Goal: Task Accomplishment & Management: Use online tool/utility

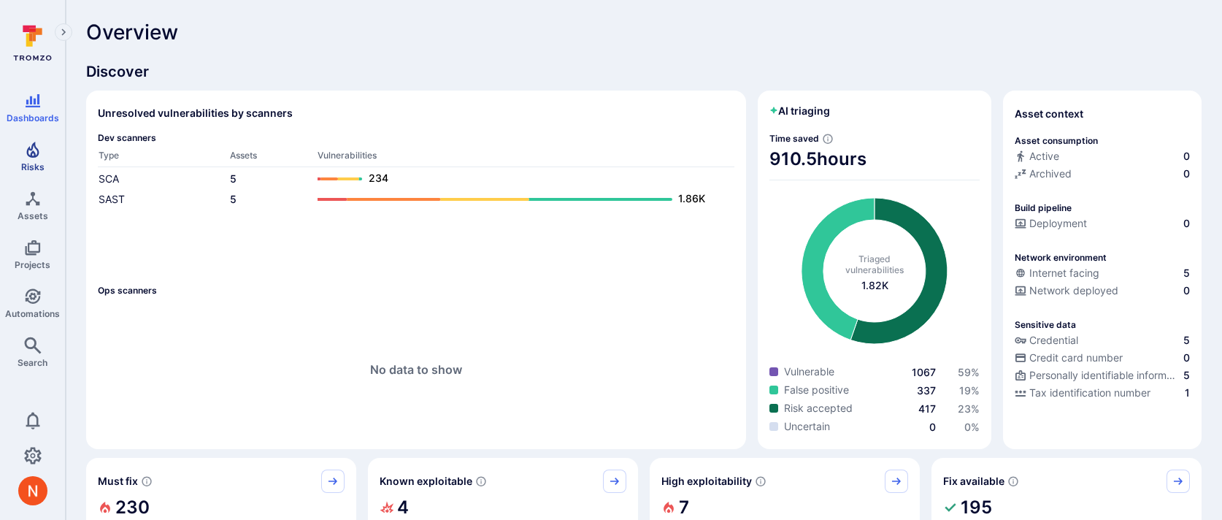
click at [35, 156] on icon "Risks" at bounding box center [32, 150] width 12 height 16
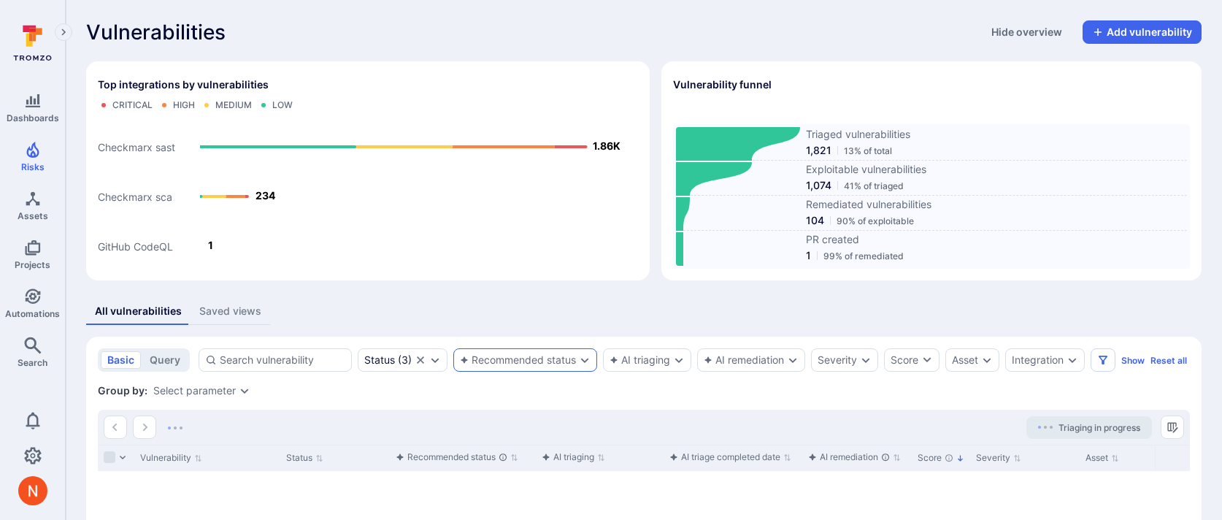
click at [529, 363] on div "Recommended status" at bounding box center [518, 360] width 116 height 12
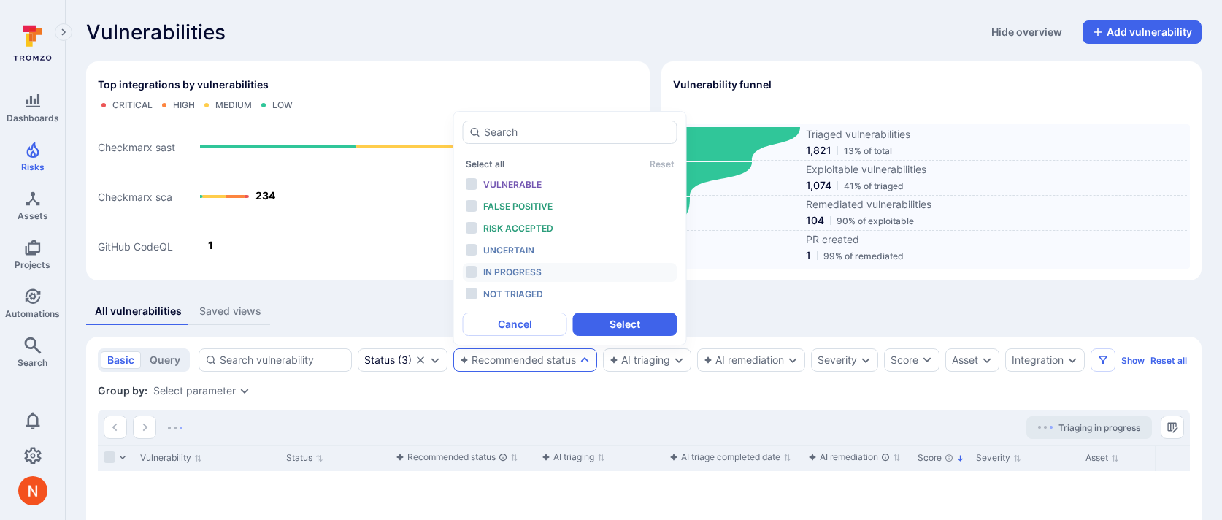
click at [553, 275] on div "In progress" at bounding box center [543, 272] width 120 height 16
click at [581, 312] on button "Select" at bounding box center [625, 323] width 104 height 23
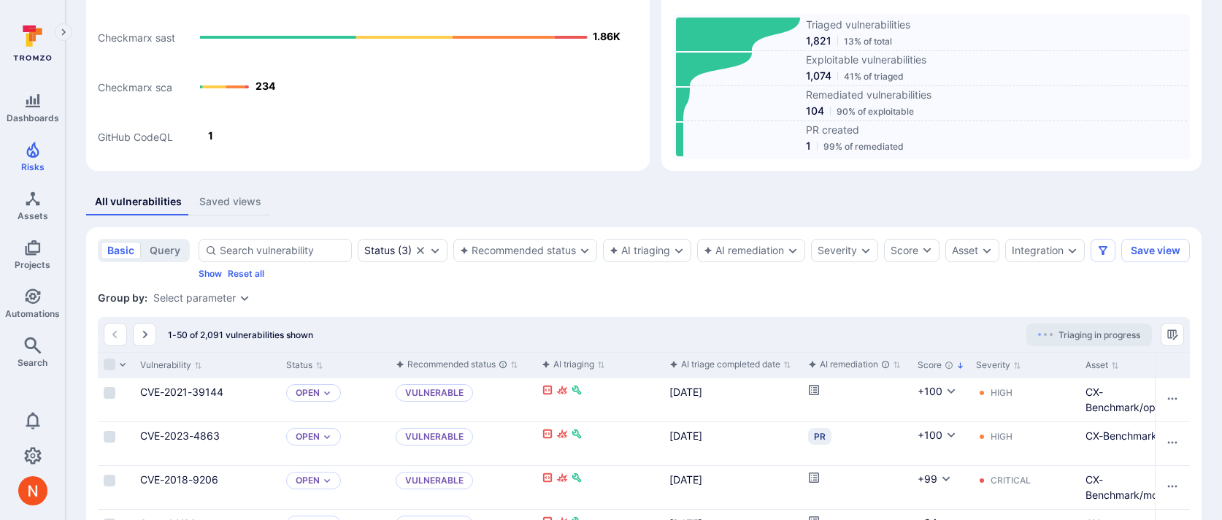
scroll to position [157, 0]
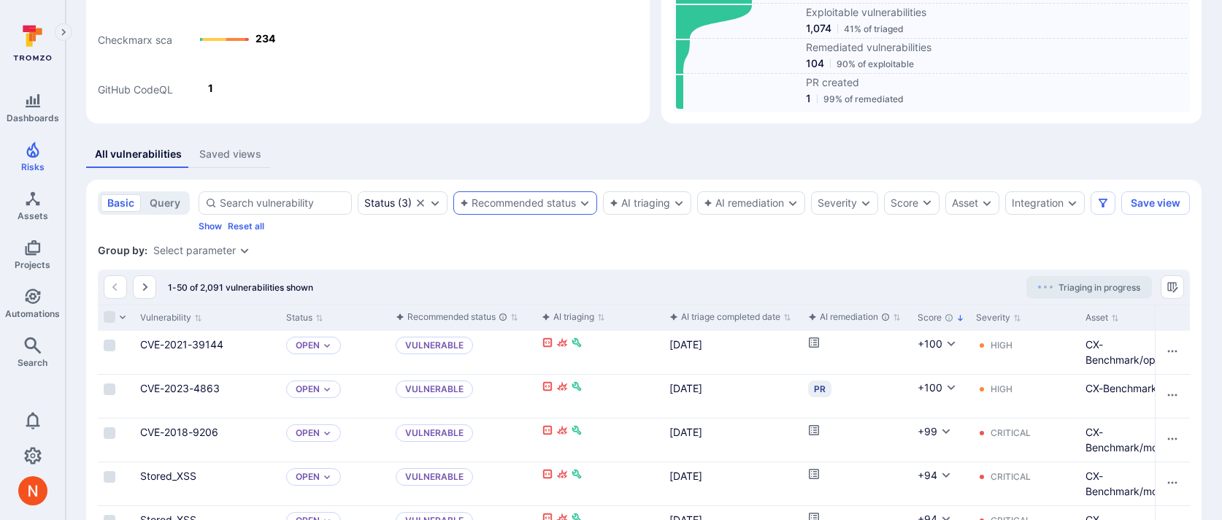
click at [541, 202] on div "Recommended status" at bounding box center [518, 203] width 116 height 12
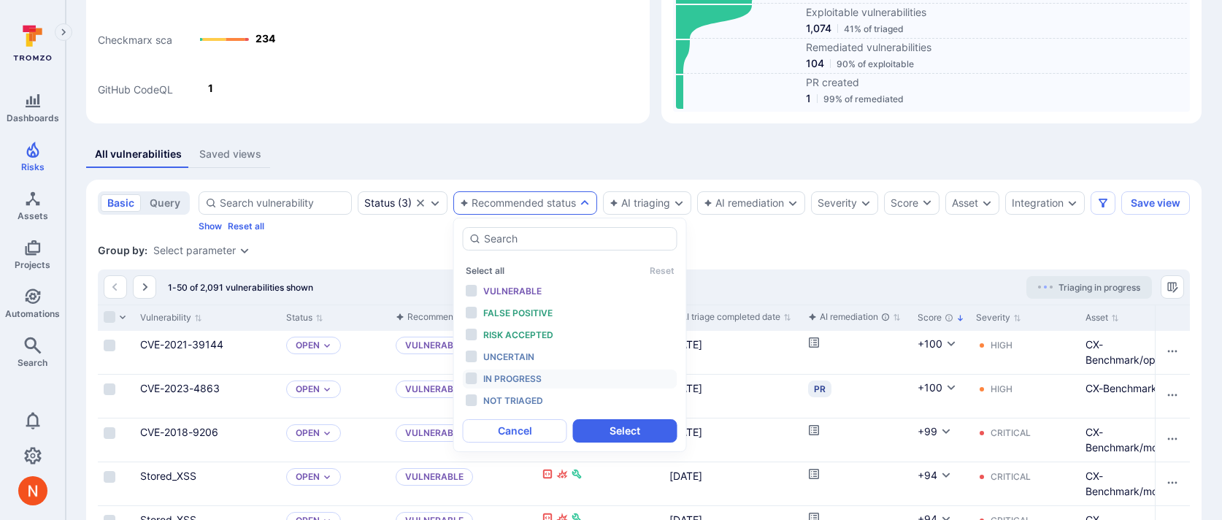
click at [553, 380] on div "In progress" at bounding box center [543, 379] width 120 height 16
click at [603, 436] on button "Select" at bounding box center [625, 430] width 104 height 23
